Goal: Transaction & Acquisition: Purchase product/service

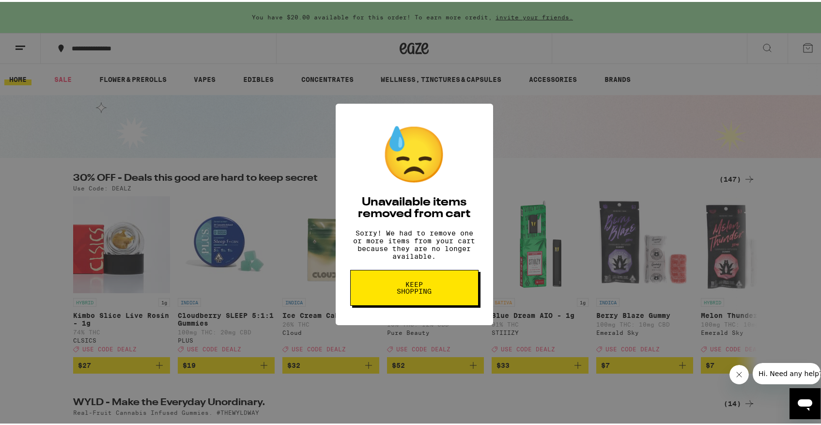
drag, startPoint x: 421, startPoint y: 291, endPoint x: 429, endPoint y: 287, distance: 9.1
click at [421, 291] on span "Keep Shopping" at bounding box center [414, 286] width 50 height 14
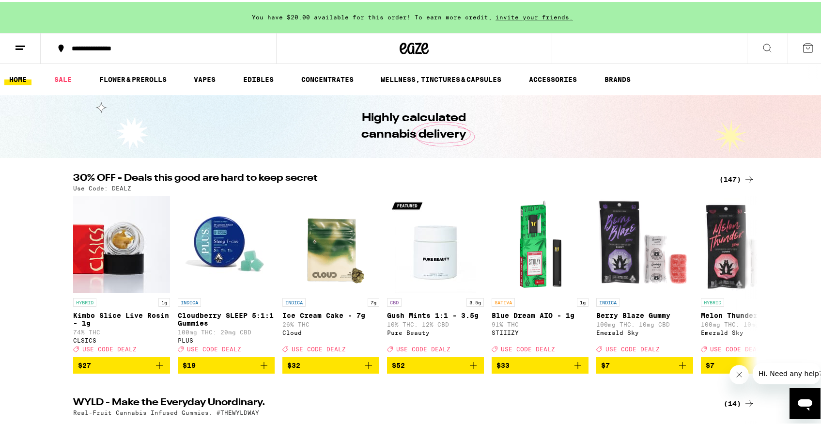
click at [794, 44] on button at bounding box center [808, 46] width 41 height 30
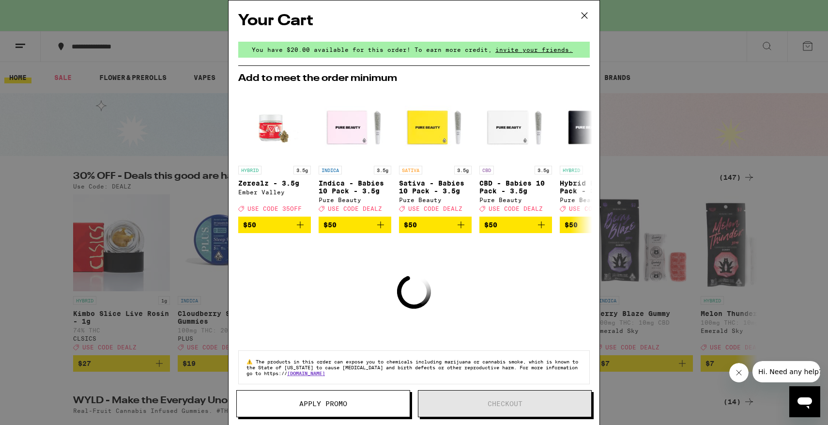
click at [586, 14] on icon at bounding box center [584, 15] width 15 height 15
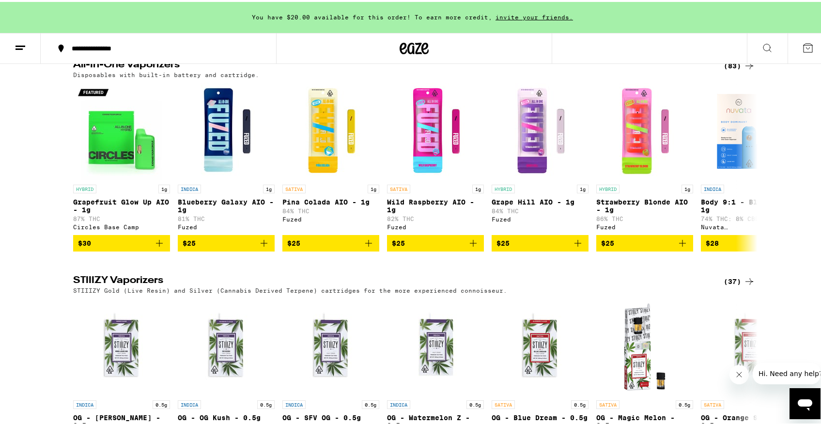
scroll to position [1744, 0]
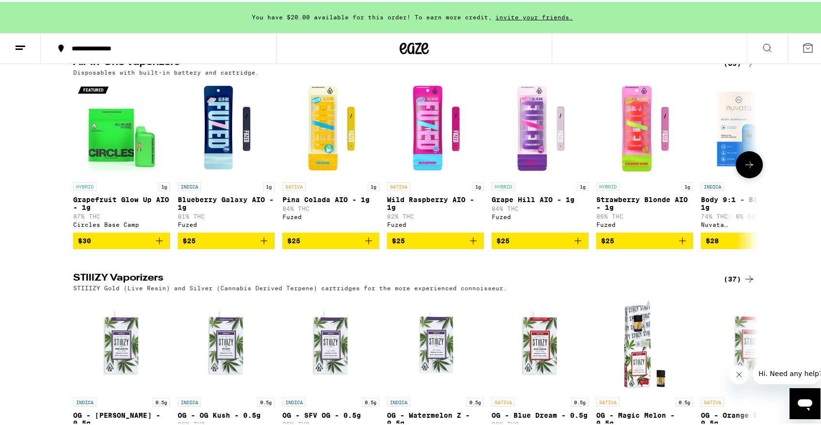
click at [747, 169] on icon at bounding box center [750, 163] width 12 height 12
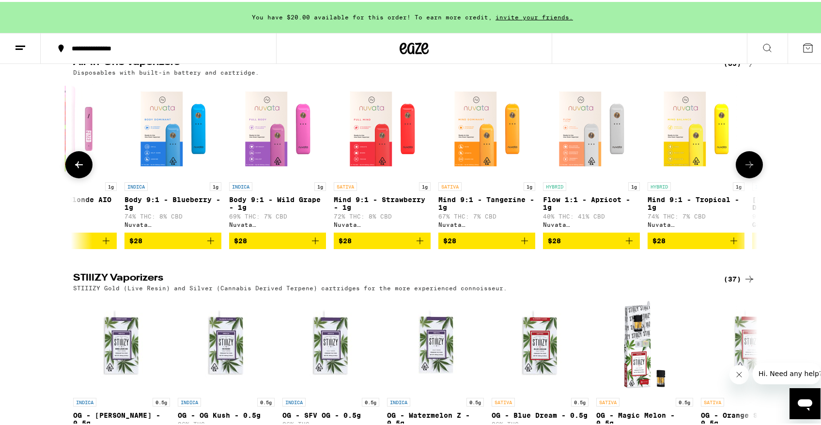
click at [747, 169] on icon at bounding box center [750, 163] width 12 height 12
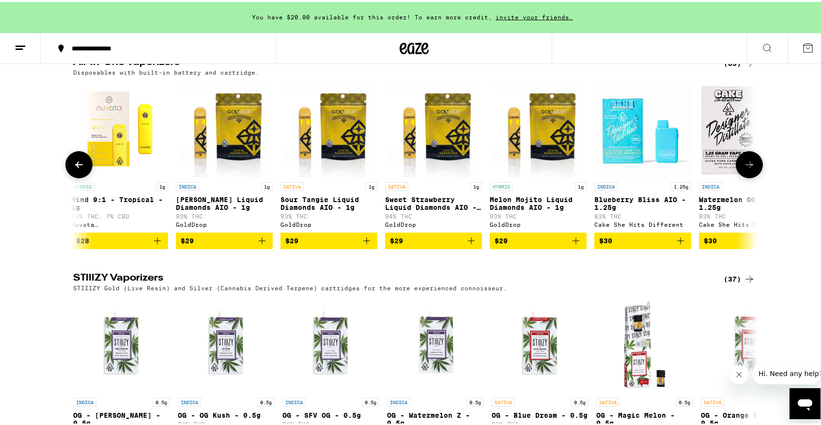
click at [747, 169] on icon at bounding box center [750, 163] width 12 height 12
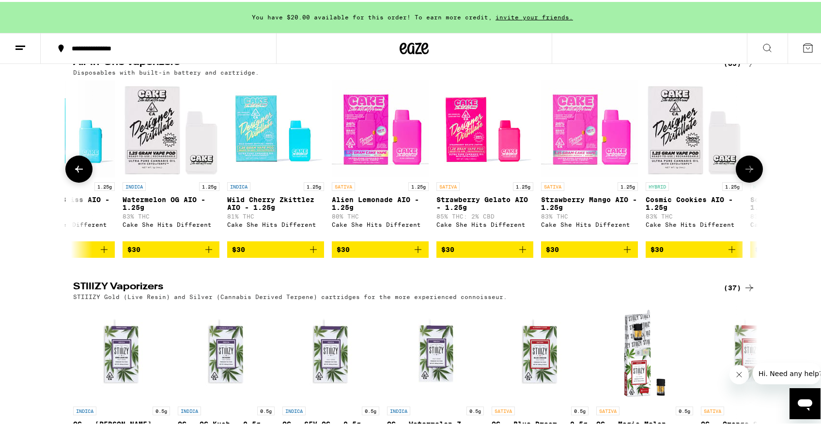
click at [747, 181] on button at bounding box center [749, 167] width 27 height 27
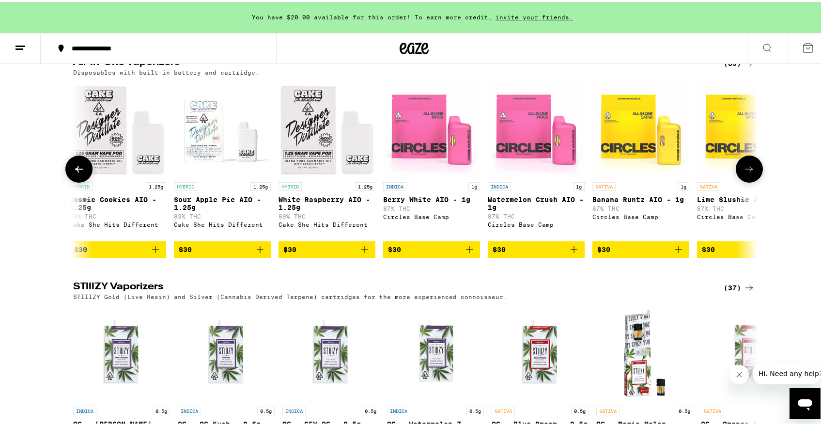
click at [747, 181] on button at bounding box center [749, 167] width 27 height 27
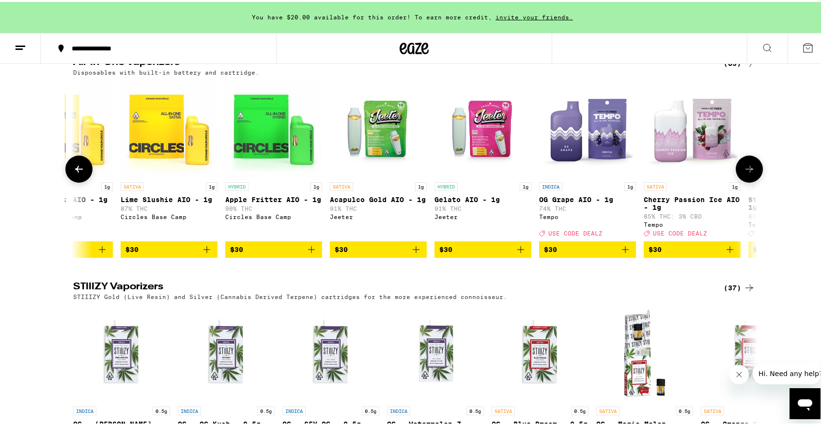
click at [747, 181] on button at bounding box center [749, 167] width 27 height 27
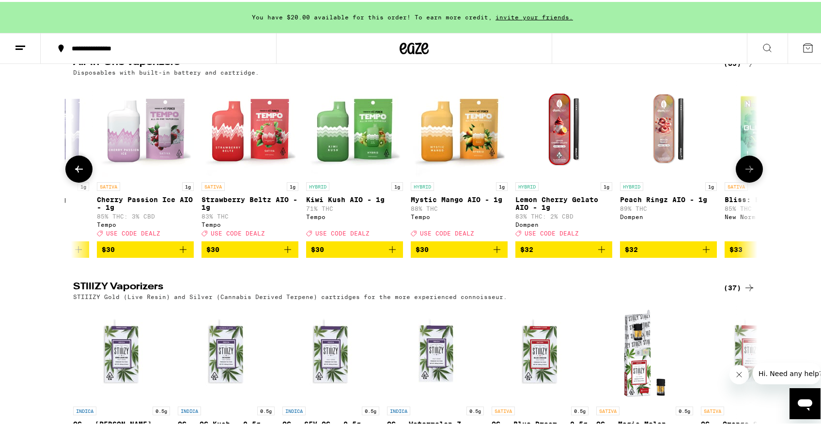
scroll to position [0, 3459]
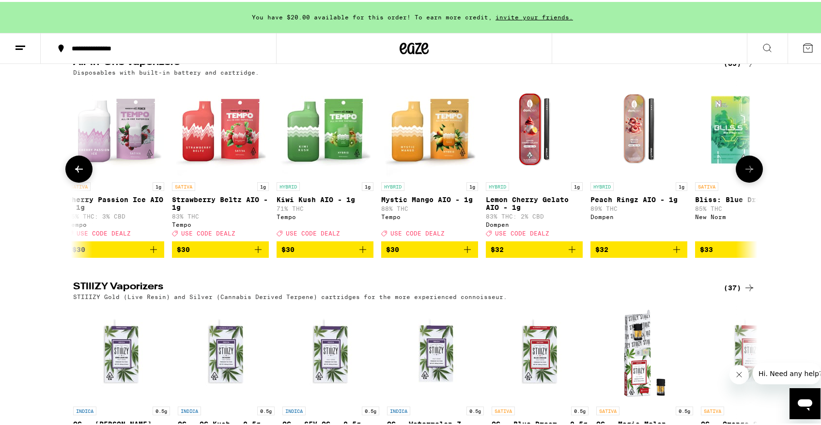
click at [77, 173] on icon at bounding box center [79, 167] width 12 height 12
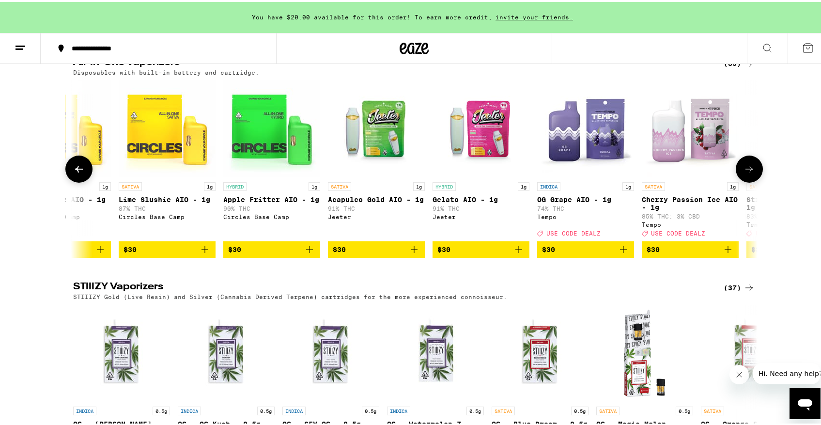
scroll to position [0, 2882]
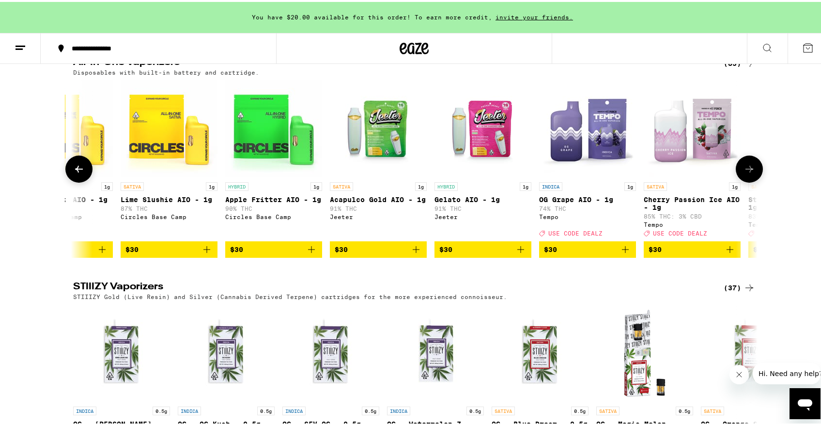
click at [750, 181] on button at bounding box center [749, 167] width 27 height 27
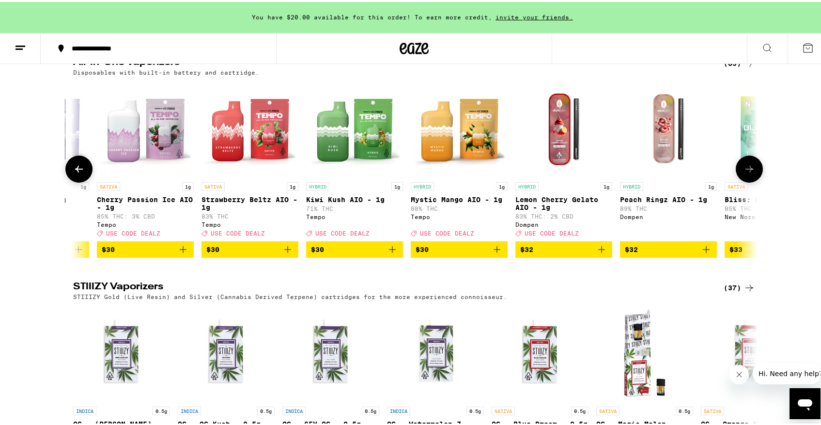
scroll to position [0, 3459]
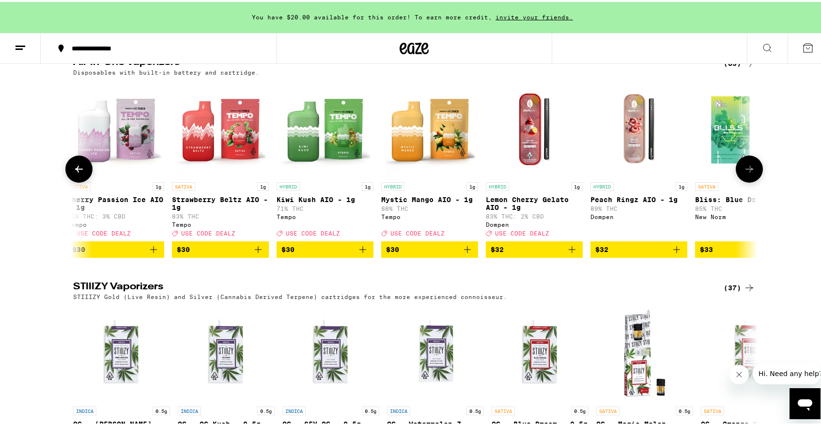
click at [80, 181] on button at bounding box center [78, 167] width 27 height 27
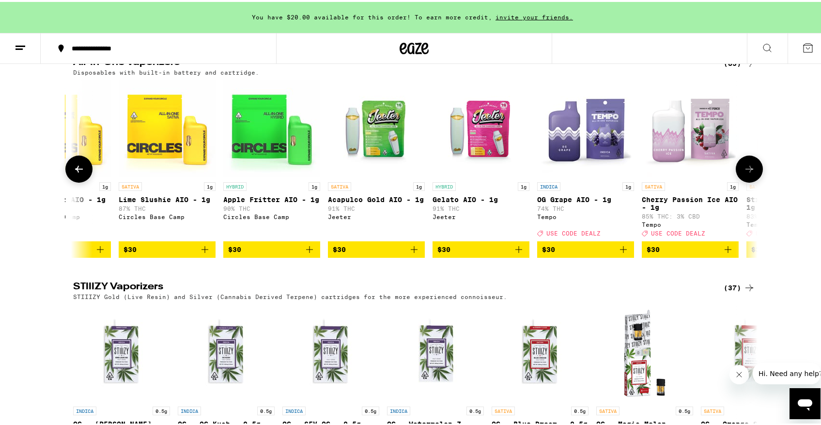
scroll to position [0, 2882]
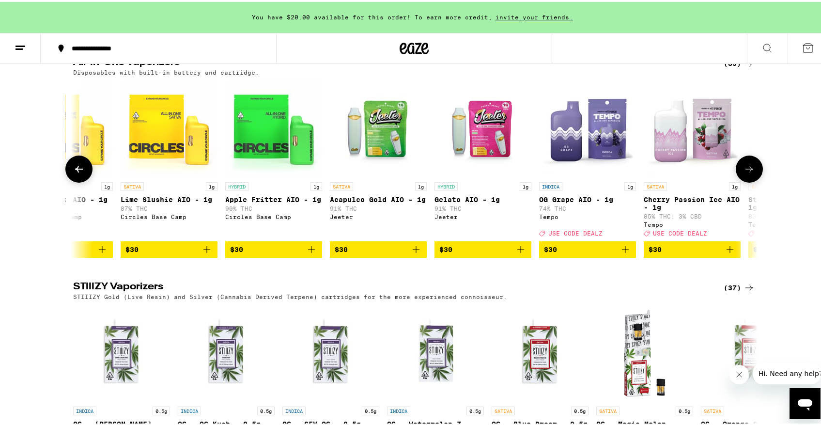
click at [726, 253] on icon "Add to bag" at bounding box center [730, 248] width 12 height 12
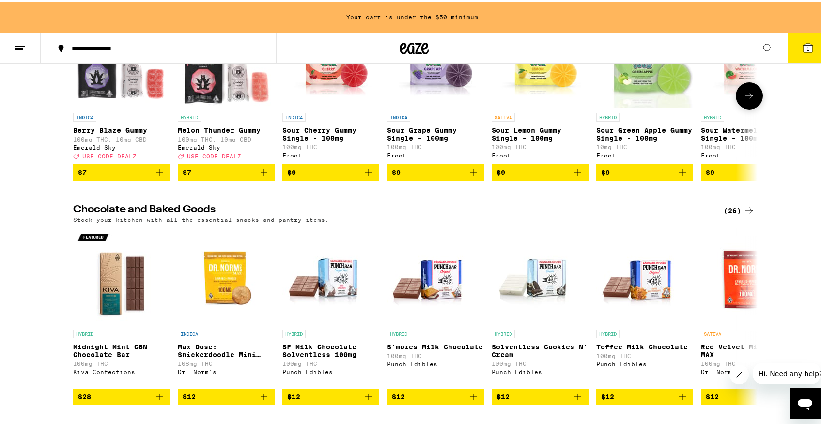
scroll to position [3149, 0]
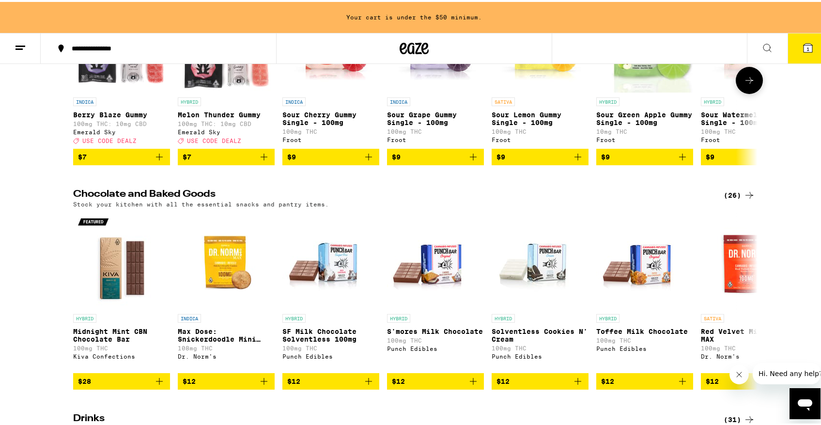
click at [156, 158] on icon "Add to bag" at bounding box center [159, 155] width 7 height 7
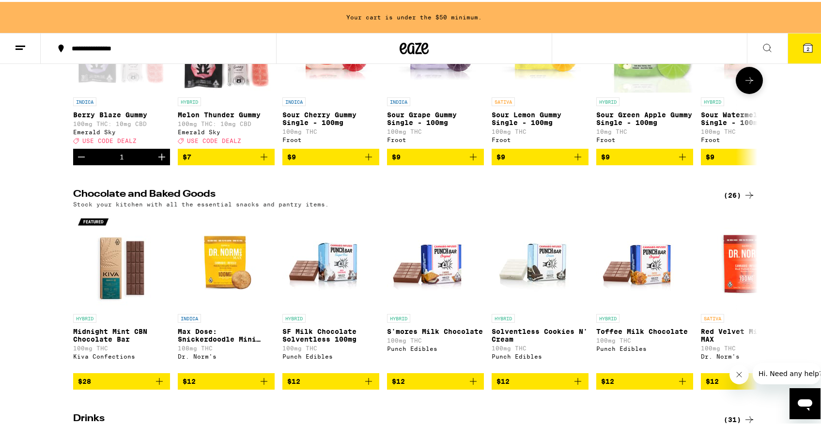
click at [263, 161] on icon "Add to bag" at bounding box center [264, 155] width 12 height 12
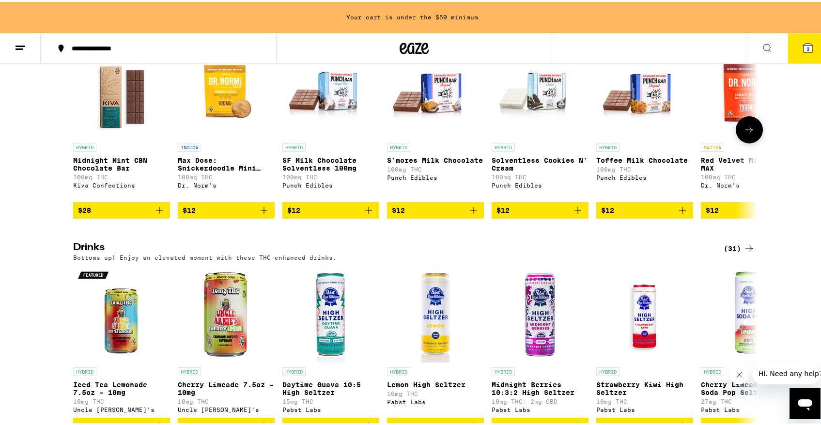
scroll to position [3343, 0]
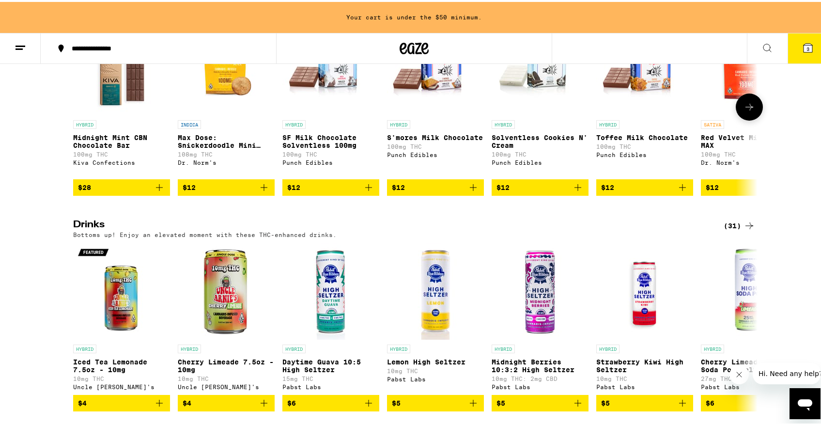
click at [745, 111] on icon at bounding box center [750, 105] width 12 height 12
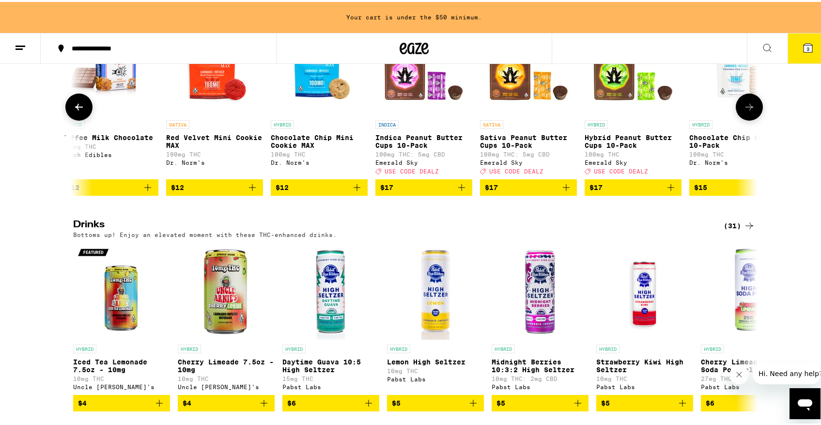
scroll to position [0, 576]
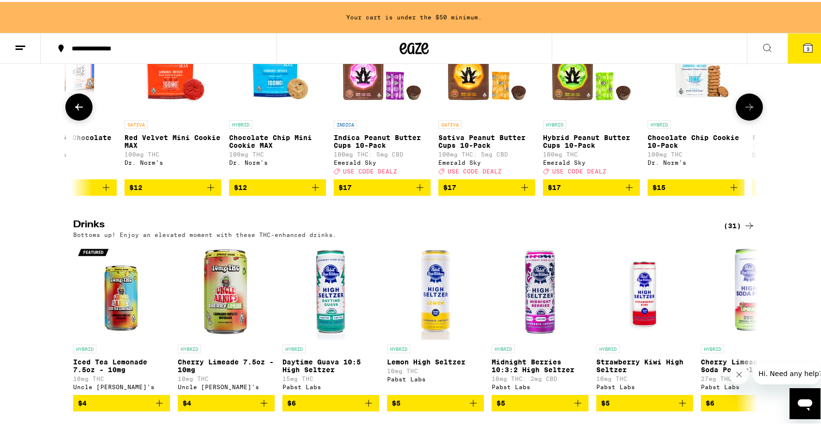
click at [745, 111] on icon at bounding box center [750, 105] width 12 height 12
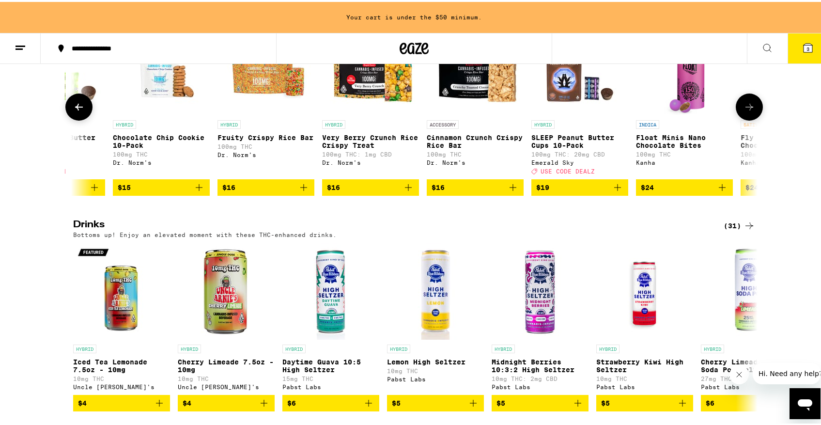
scroll to position [0, 1153]
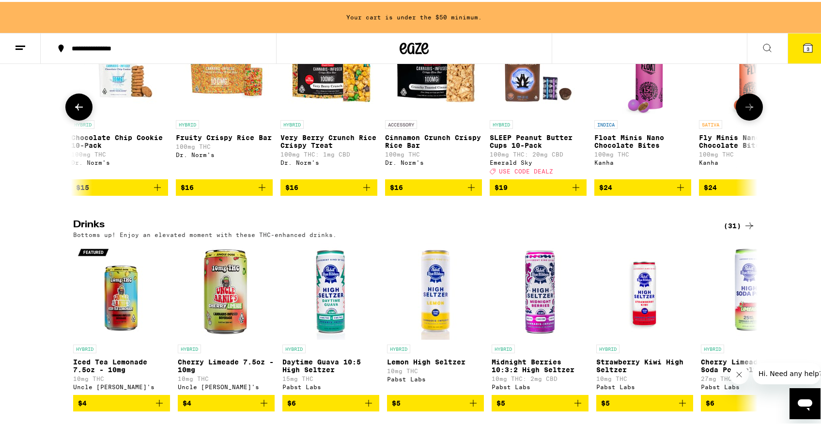
click at [77, 111] on icon at bounding box center [79, 105] width 12 height 12
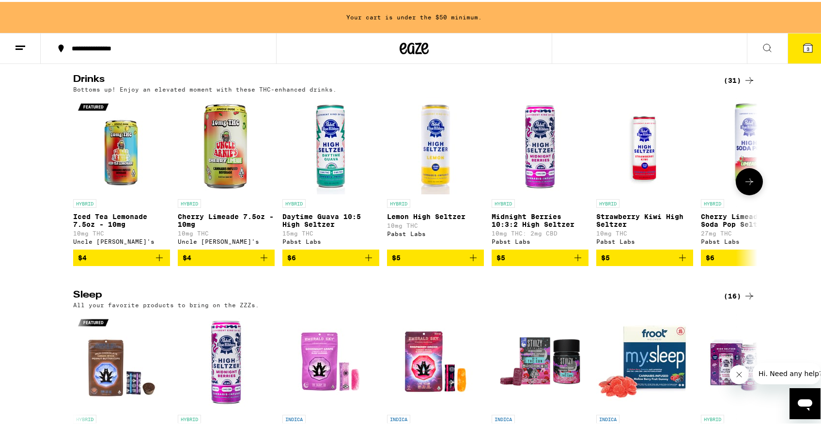
scroll to position [3343, 0]
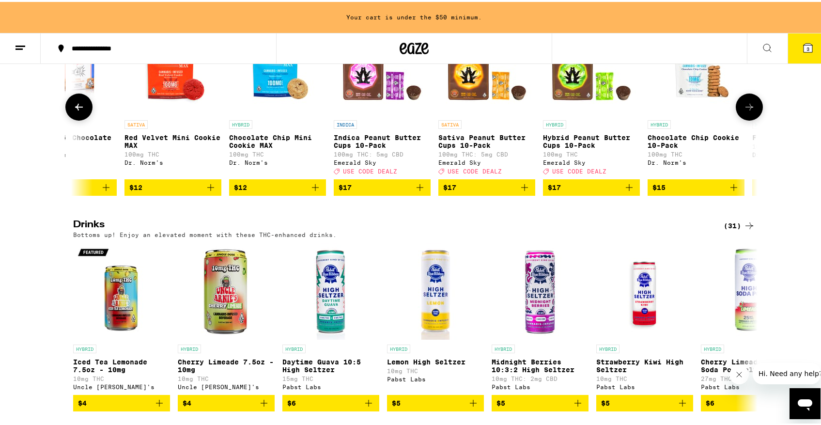
click at [312, 189] on icon "Add to bag" at bounding box center [315, 185] width 7 height 7
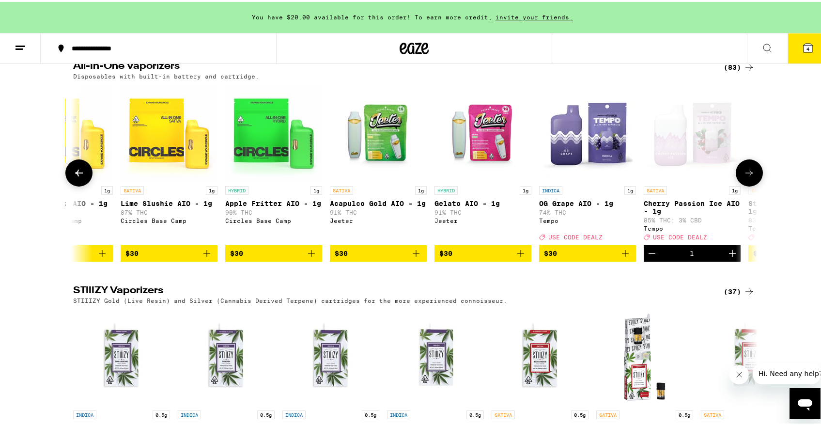
scroll to position [1744, 0]
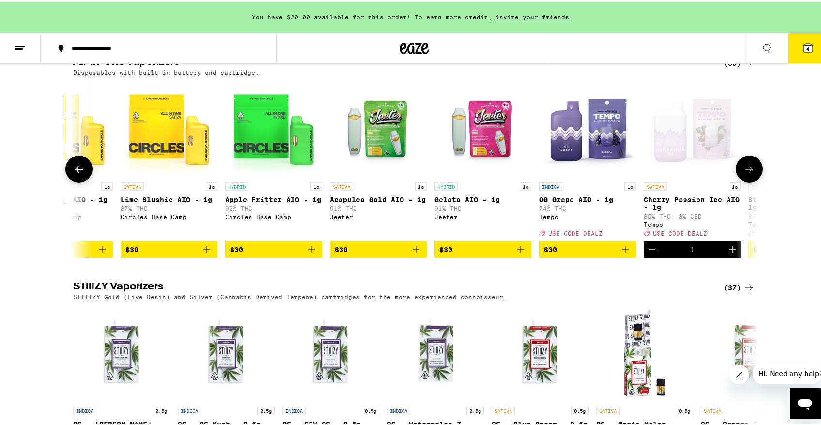
click at [750, 173] on icon at bounding box center [750, 167] width 12 height 12
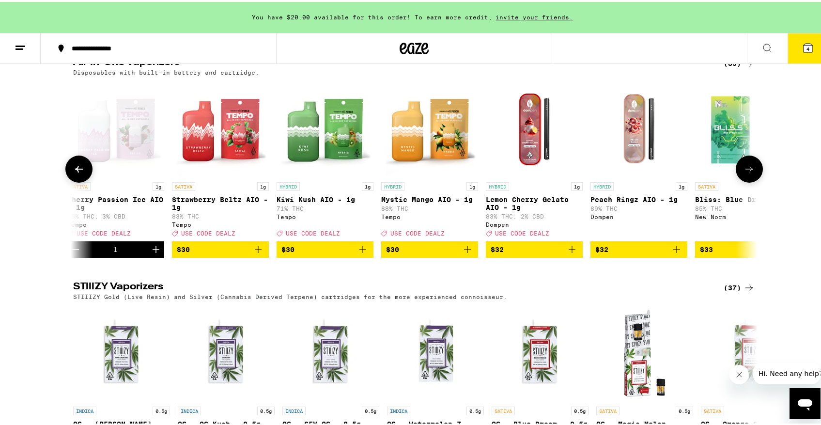
click at [750, 173] on icon at bounding box center [750, 167] width 12 height 12
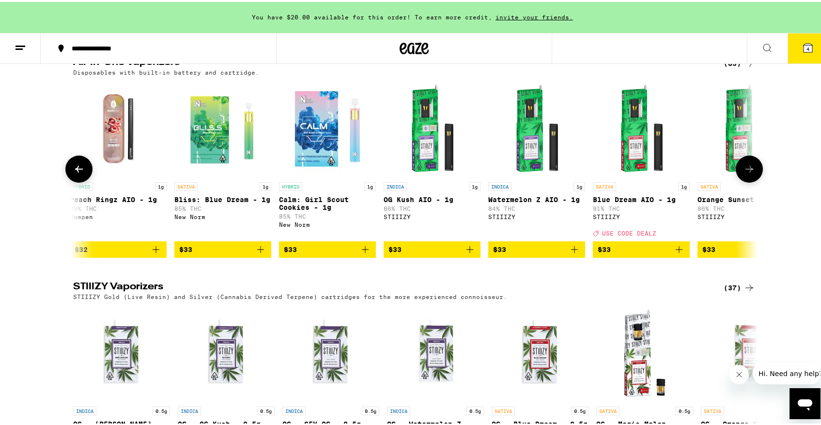
scroll to position [0, 4035]
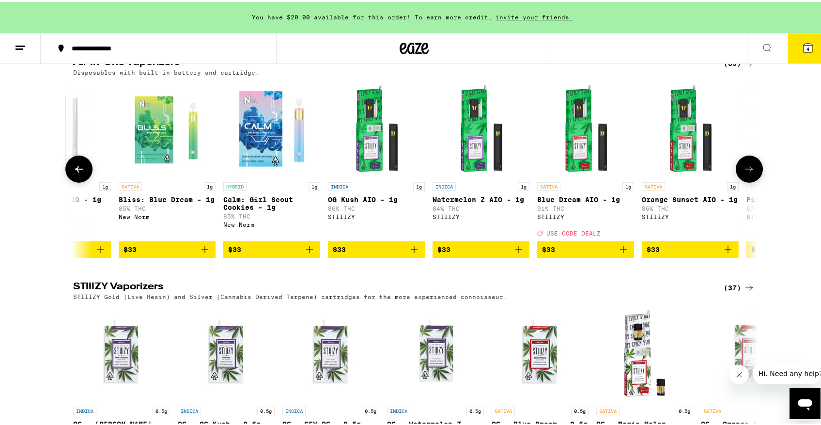
click at [750, 173] on icon at bounding box center [750, 167] width 12 height 12
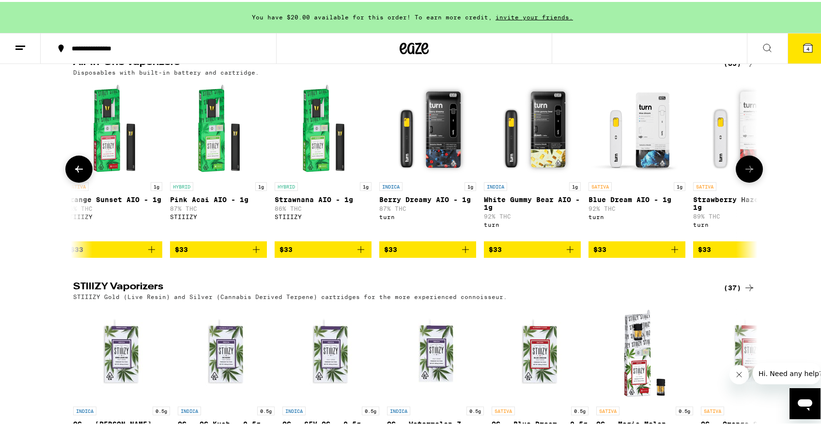
click at [750, 173] on icon at bounding box center [750, 167] width 12 height 12
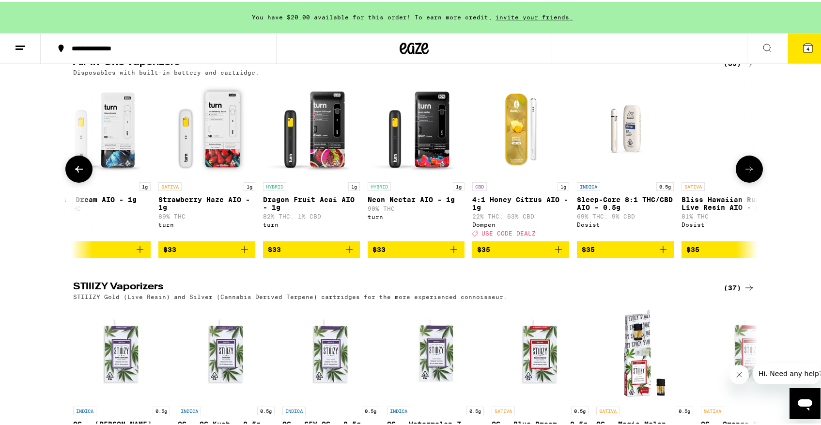
scroll to position [0, 5188]
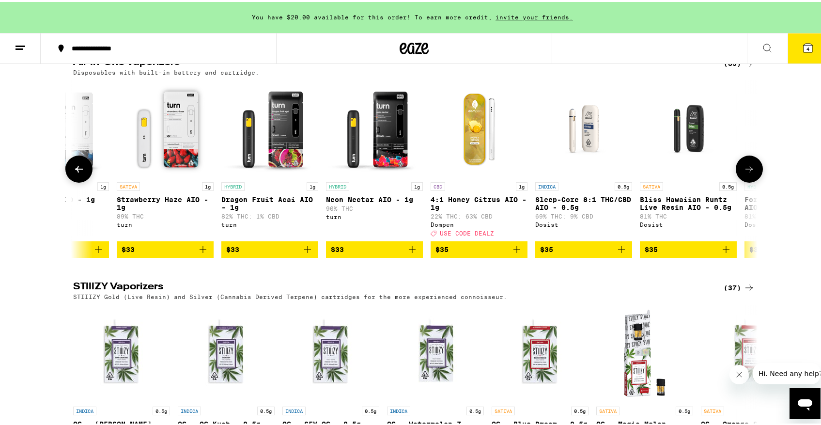
click at [750, 173] on icon at bounding box center [750, 167] width 12 height 12
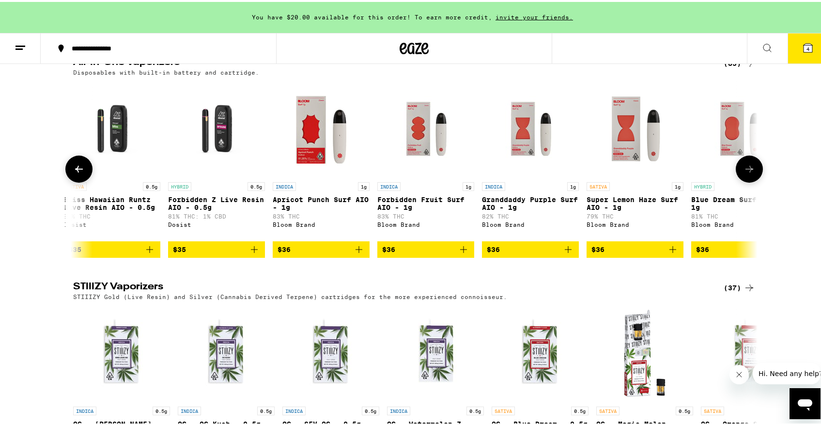
click at [750, 173] on icon at bounding box center [750, 167] width 12 height 12
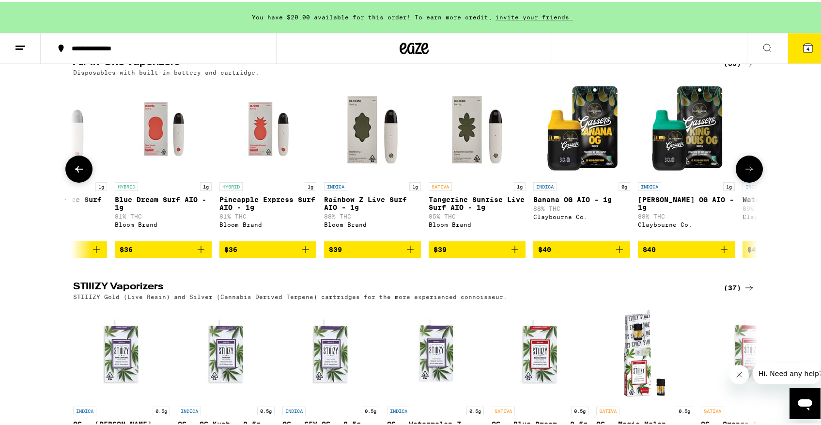
click at [750, 173] on icon at bounding box center [750, 167] width 12 height 12
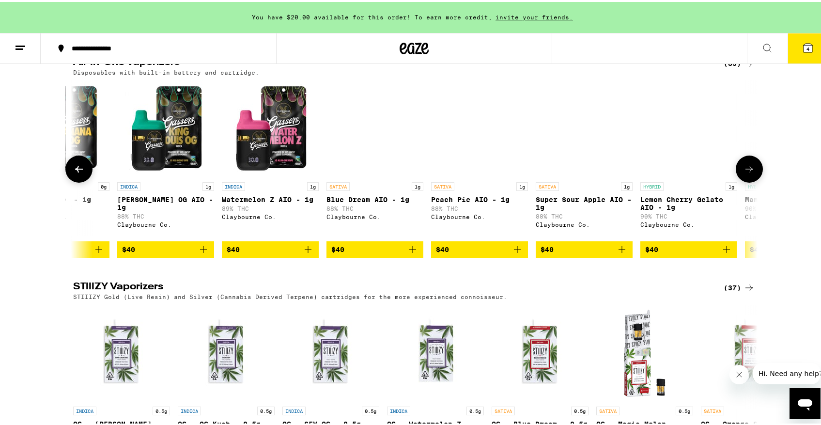
scroll to position [0, 6918]
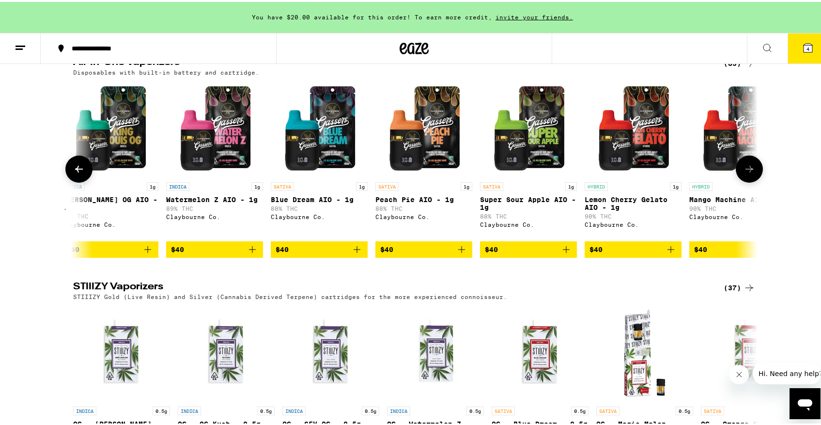
click at [750, 173] on icon at bounding box center [750, 167] width 12 height 12
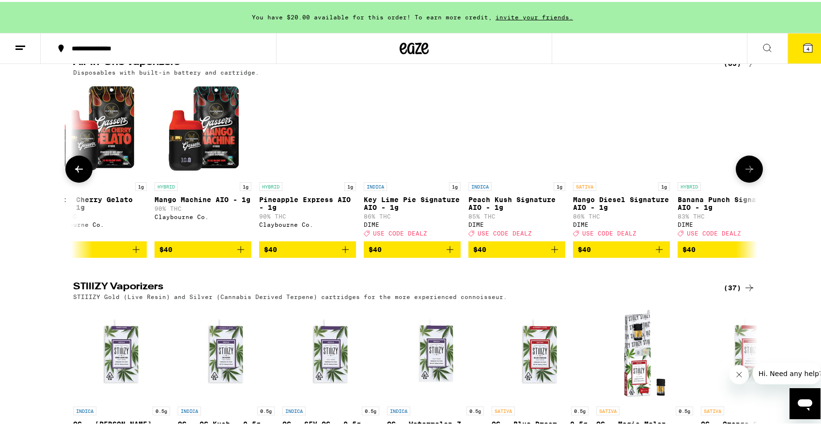
scroll to position [0, 7494]
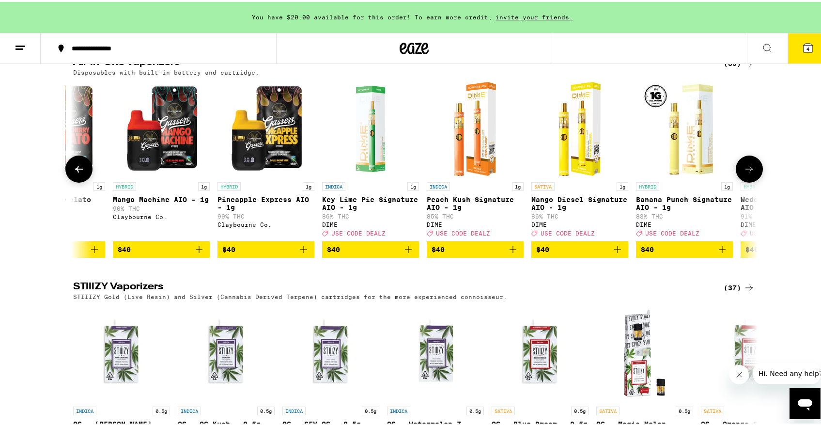
click at [746, 173] on icon at bounding box center [750, 167] width 12 height 12
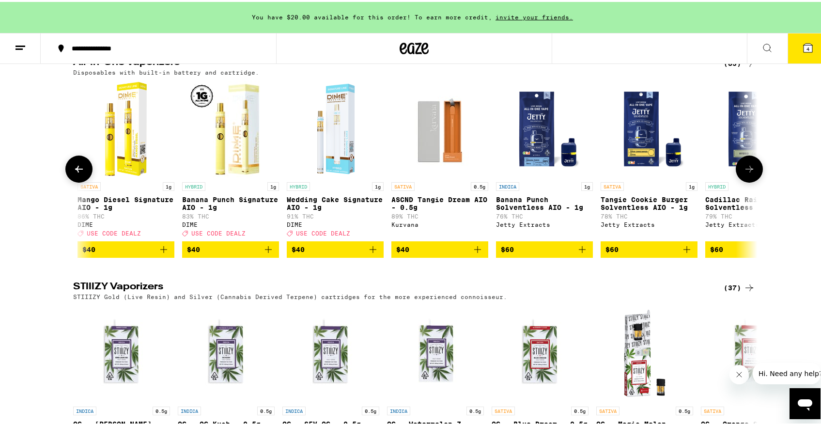
scroll to position [0, 8003]
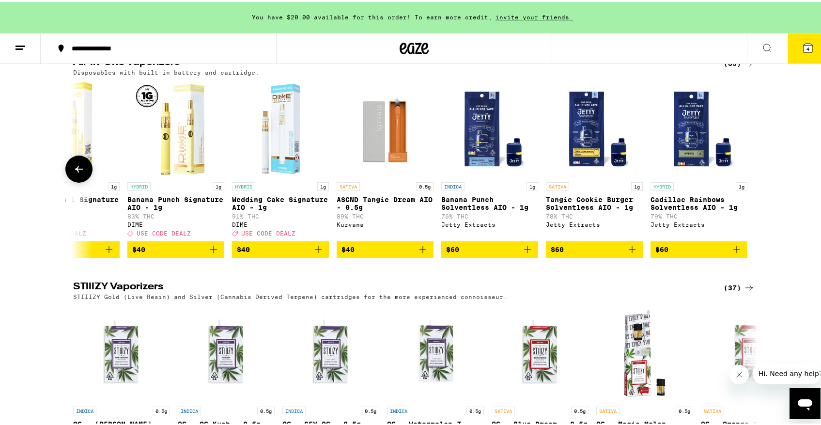
click at [73, 173] on icon at bounding box center [79, 167] width 12 height 12
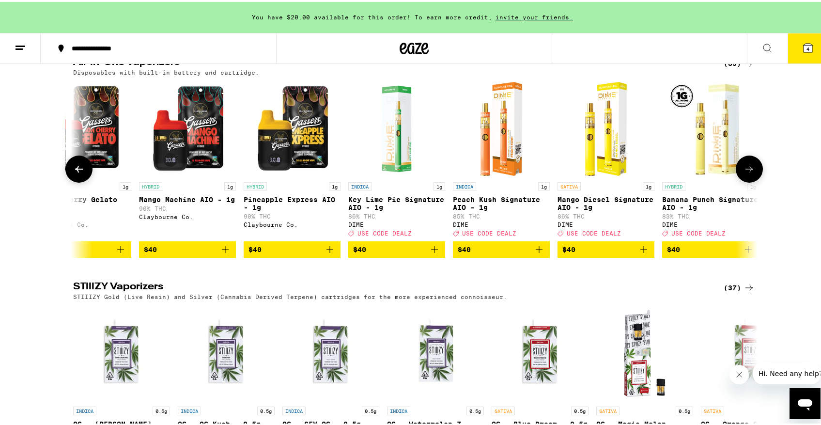
click at [73, 173] on icon at bounding box center [79, 167] width 12 height 12
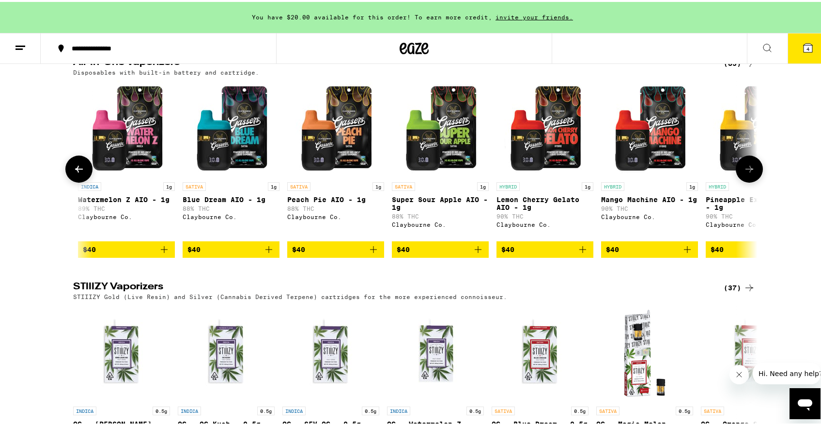
click at [73, 173] on icon at bounding box center [79, 167] width 12 height 12
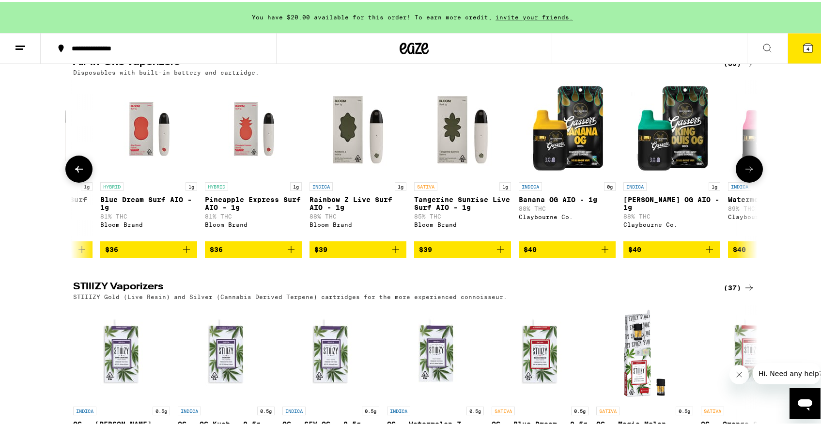
click at [73, 173] on icon at bounding box center [79, 167] width 12 height 12
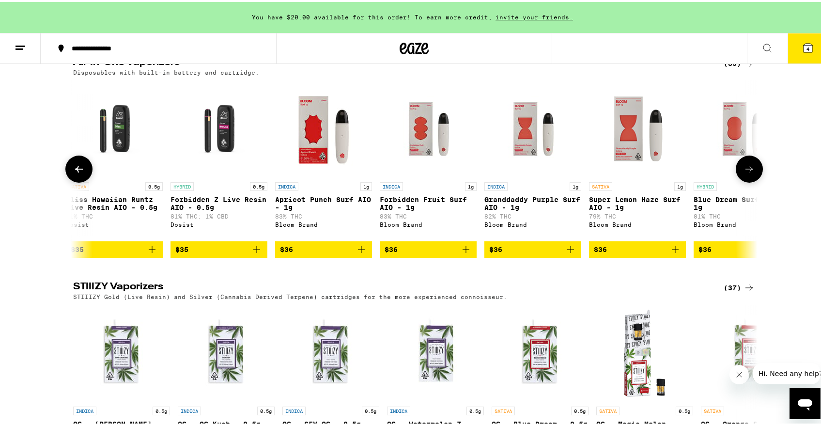
click at [75, 171] on icon at bounding box center [79, 167] width 8 height 7
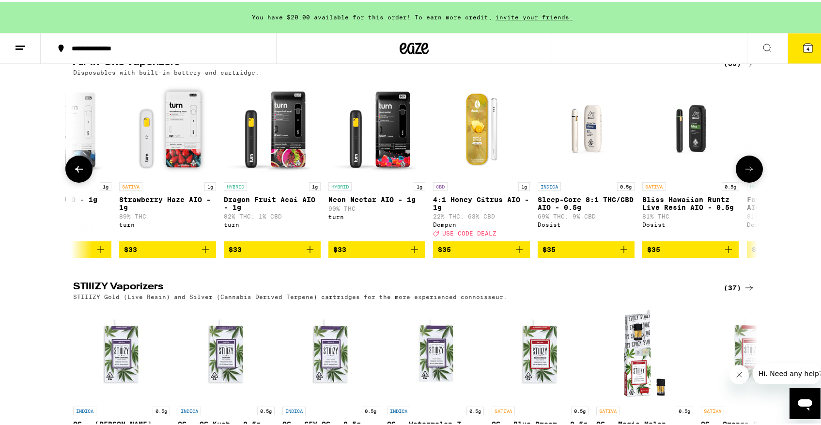
click at [75, 171] on icon at bounding box center [79, 167] width 8 height 7
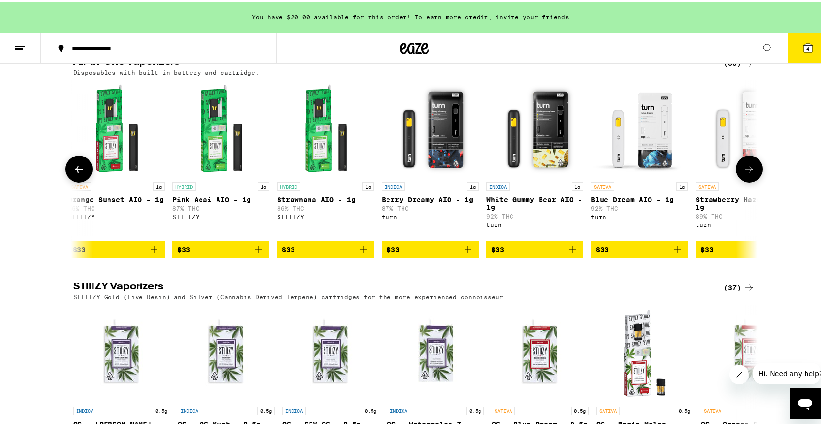
click at [75, 181] on button at bounding box center [78, 167] width 27 height 27
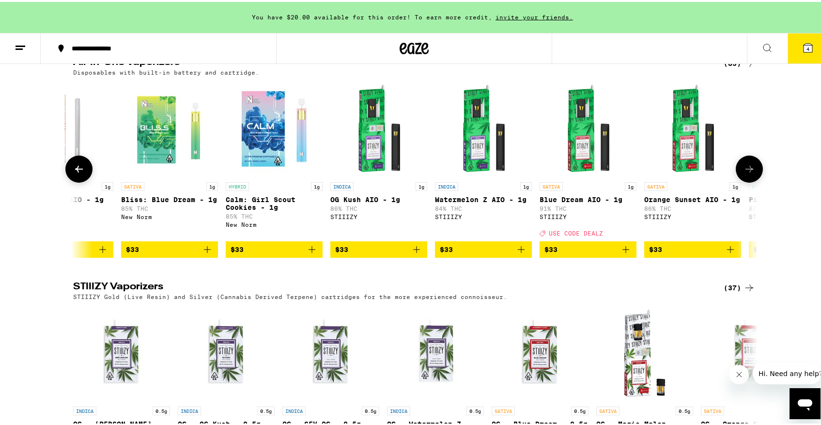
click at [75, 181] on button at bounding box center [78, 167] width 27 height 27
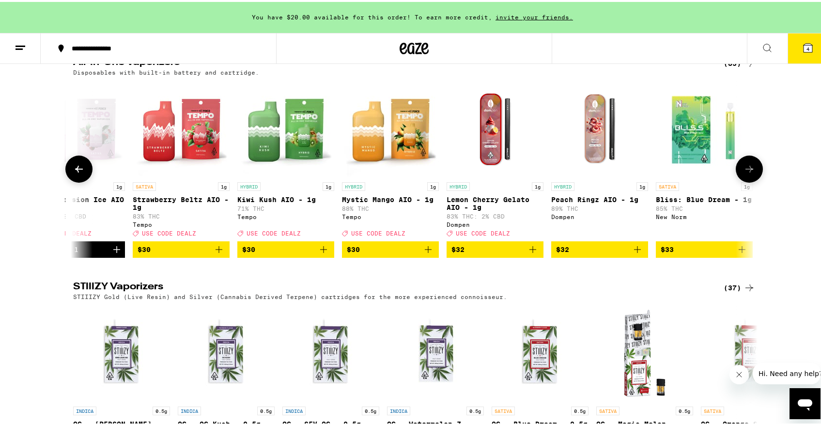
scroll to position [0, 3456]
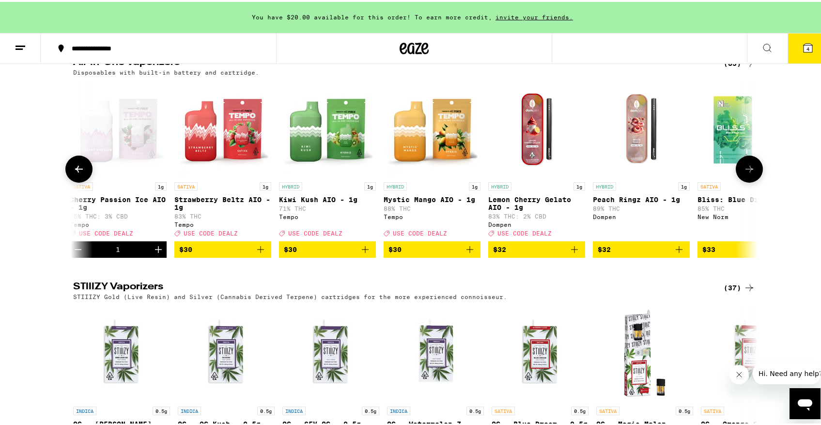
click at [465, 253] on icon "Add to bag" at bounding box center [470, 248] width 12 height 12
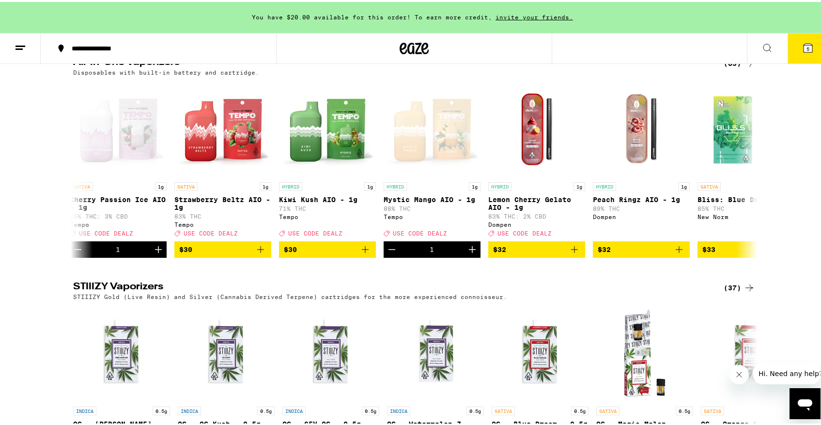
click at [804, 47] on icon at bounding box center [808, 46] width 9 height 9
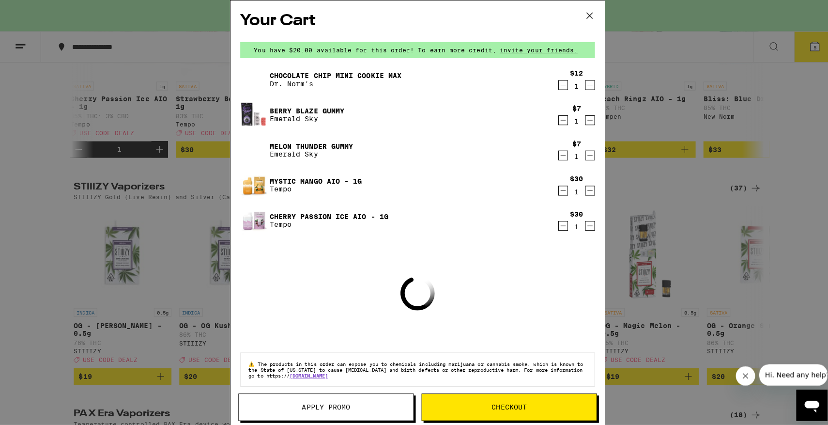
scroll to position [1645, 0]
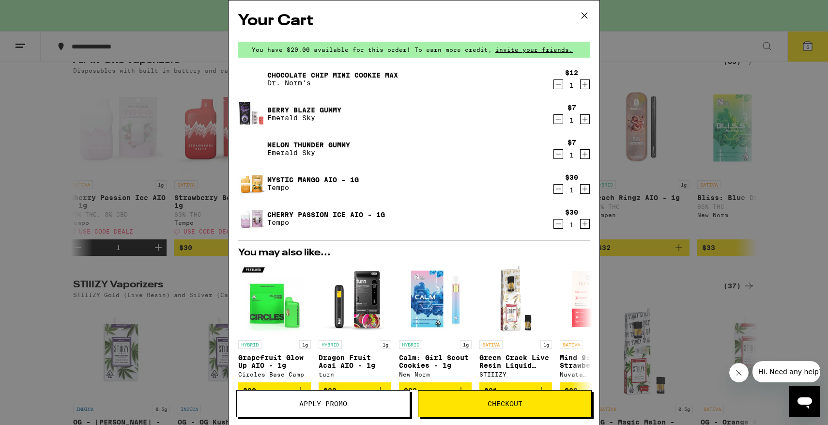
click at [335, 404] on span "Apply Promo" at bounding box center [323, 403] width 48 height 7
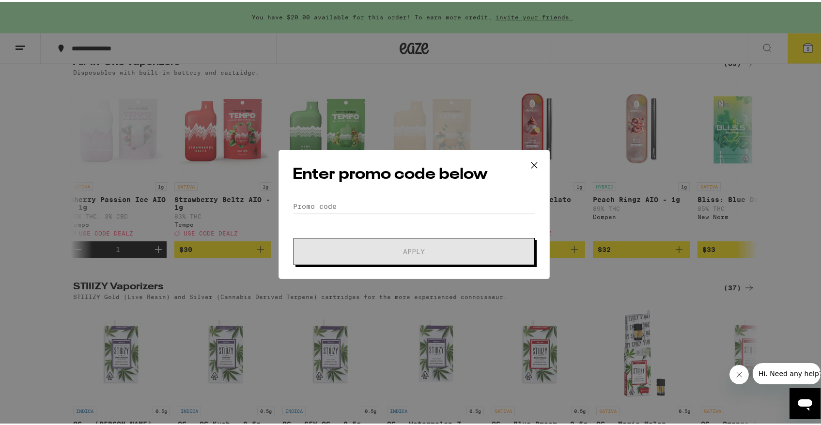
click at [361, 199] on input "Promo Code" at bounding box center [414, 204] width 243 height 15
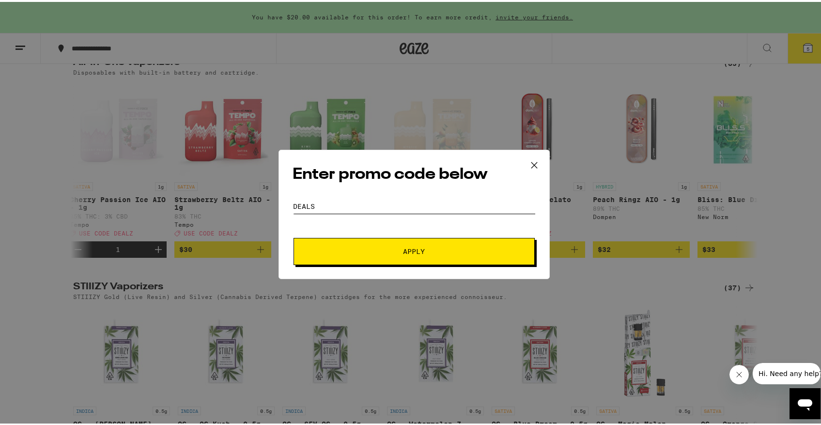
click at [294, 236] on button "Apply" at bounding box center [414, 249] width 241 height 27
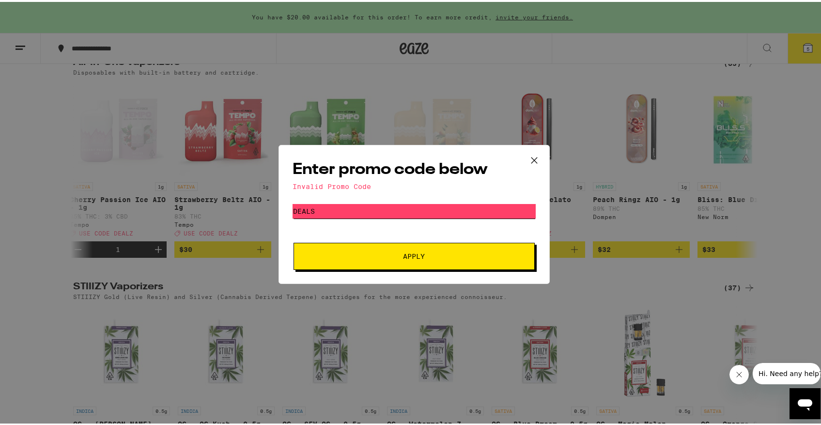
click at [320, 206] on input "DEALS" at bounding box center [414, 209] width 243 height 15
type input "DEALZ"
click at [370, 253] on span "Apply" at bounding box center [414, 254] width 174 height 7
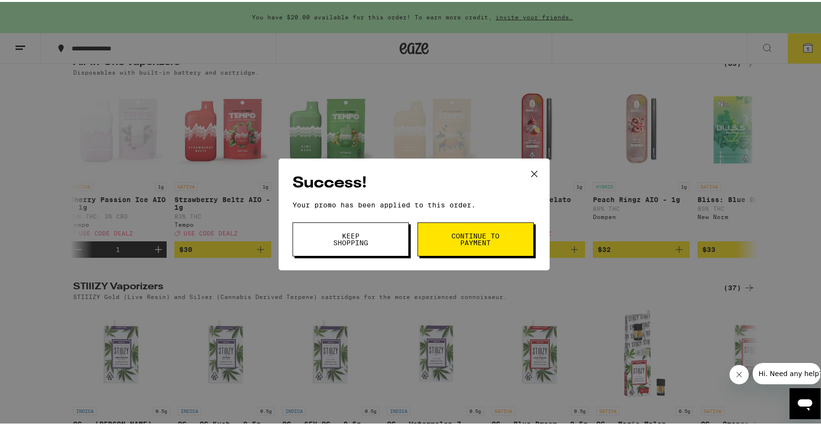
drag, startPoint x: 469, startPoint y: 237, endPoint x: 805, endPoint y: 288, distance: 339.5
click at [469, 237] on span "Continue to payment" at bounding box center [475, 238] width 49 height 14
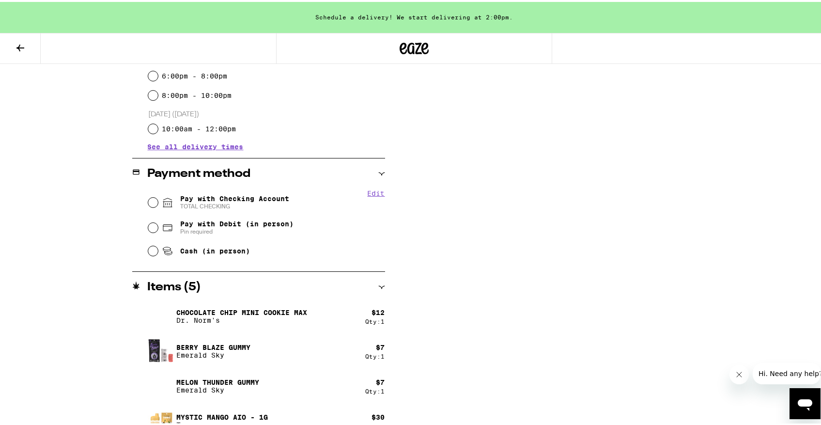
scroll to position [270, 0]
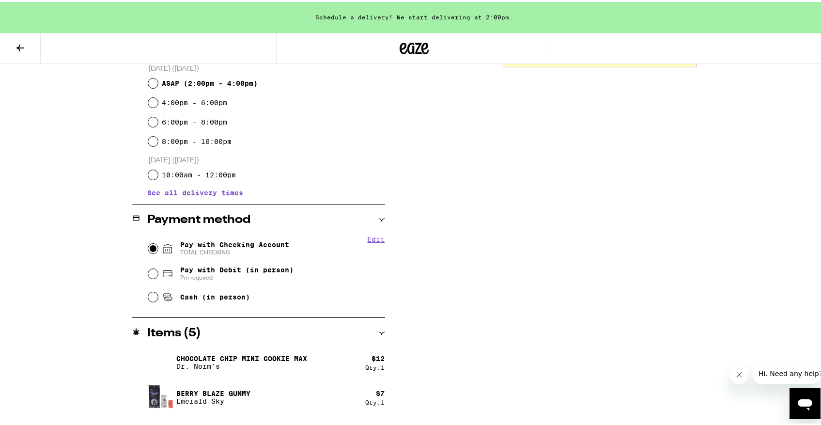
click at [148, 247] on input "Pay with Checking Account TOTAL CHECKING" at bounding box center [153, 247] width 10 height 10
radio input "true"
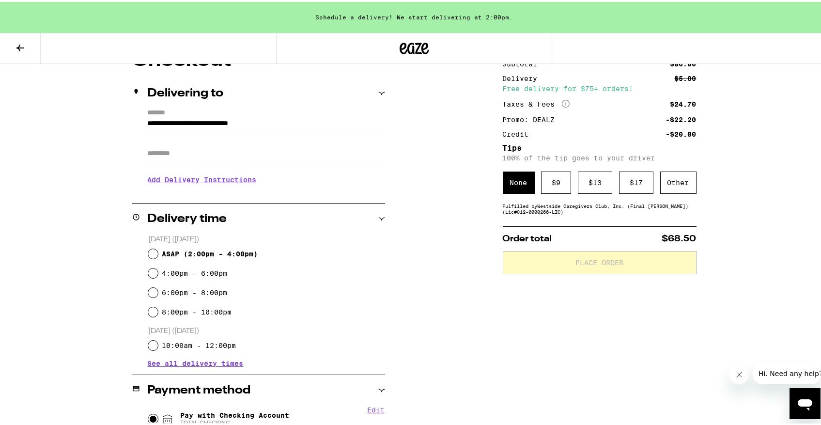
scroll to position [76, 0]
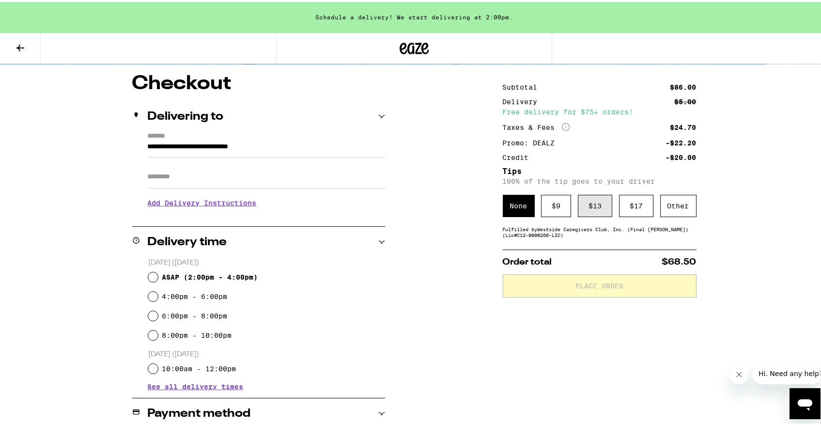
click at [596, 207] on div "$ 13" at bounding box center [595, 204] width 34 height 22
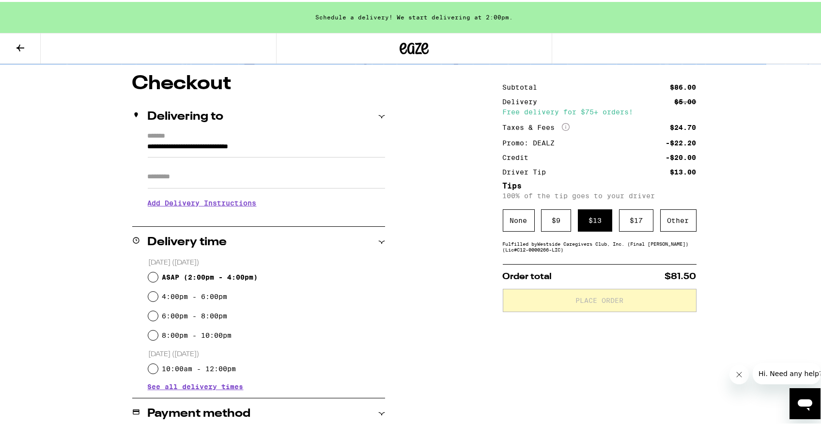
click at [730, 250] on div "**********" at bounding box center [414, 409] width 698 height 674
click at [634, 214] on div "$ 17" at bounding box center [636, 218] width 34 height 22
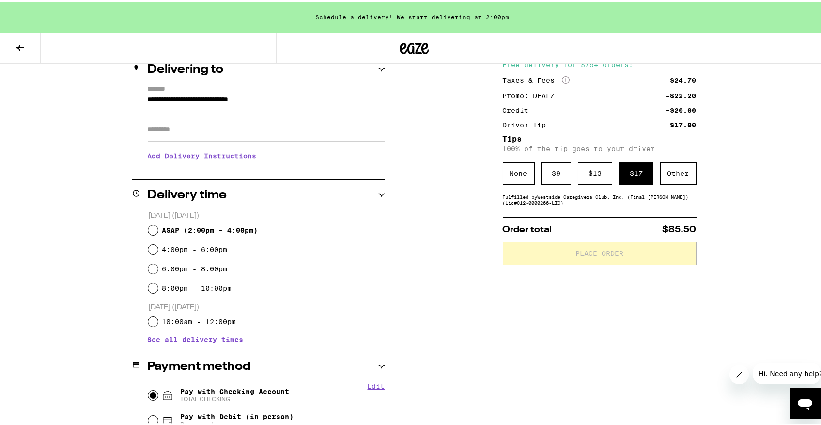
scroll to position [124, 0]
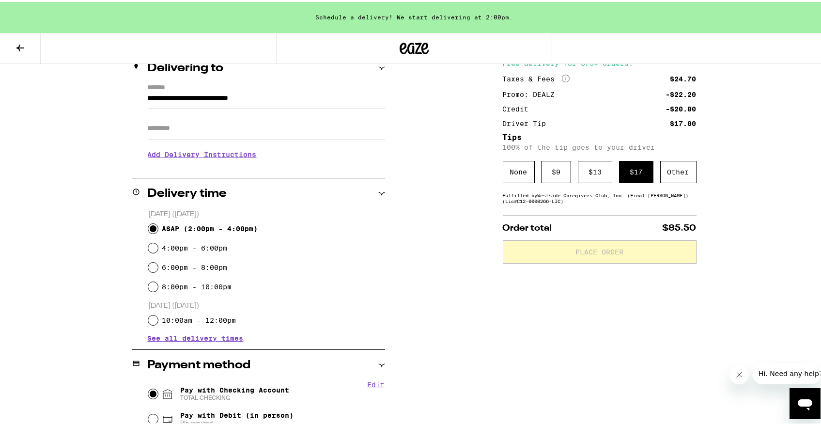
click at [148, 228] on input "ASAP ( 2:00pm - 4:00pm )" at bounding box center [153, 227] width 10 height 10
radio input "true"
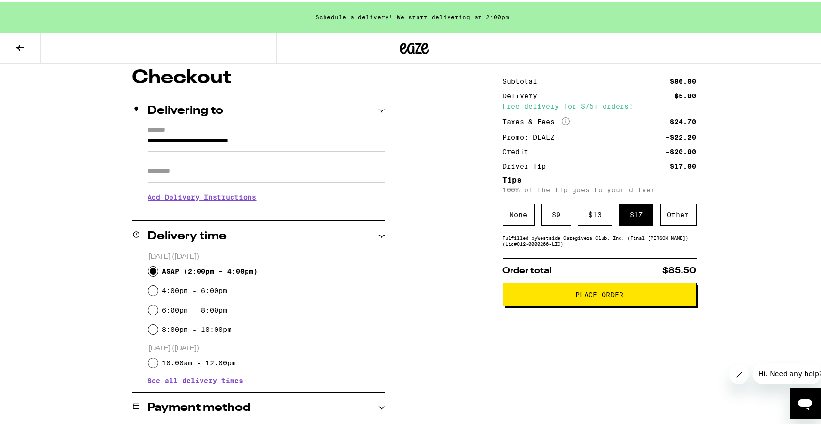
scroll to position [97, 0]
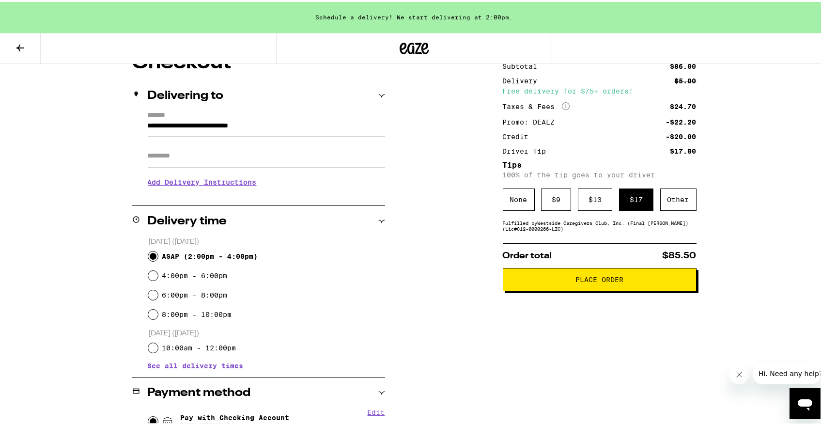
click at [609, 280] on span "Place Order" at bounding box center [599, 277] width 48 height 7
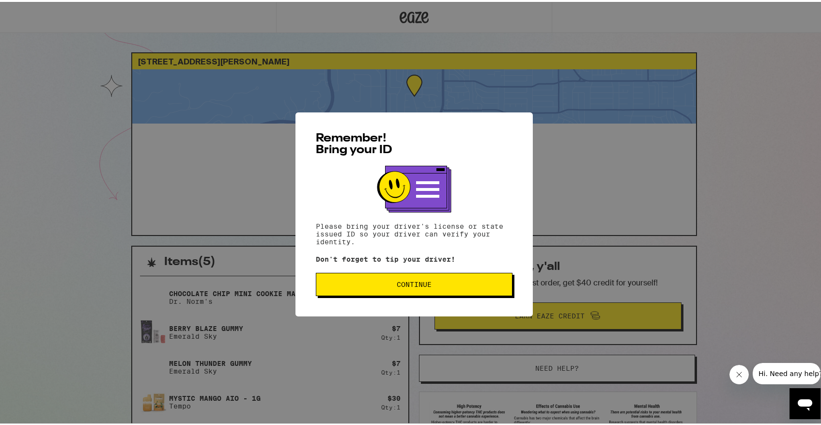
click at [405, 284] on span "Continue" at bounding box center [414, 282] width 35 height 7
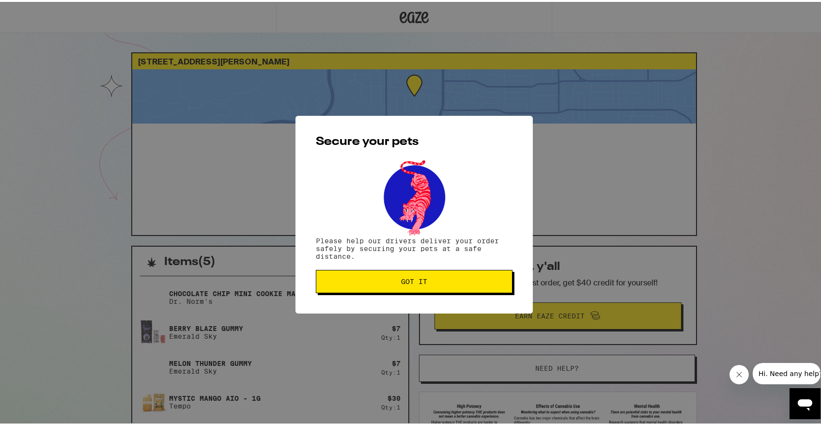
click at [445, 286] on button "Got it" at bounding box center [414, 279] width 197 height 23
